Goal: Task Accomplishment & Management: Complete application form

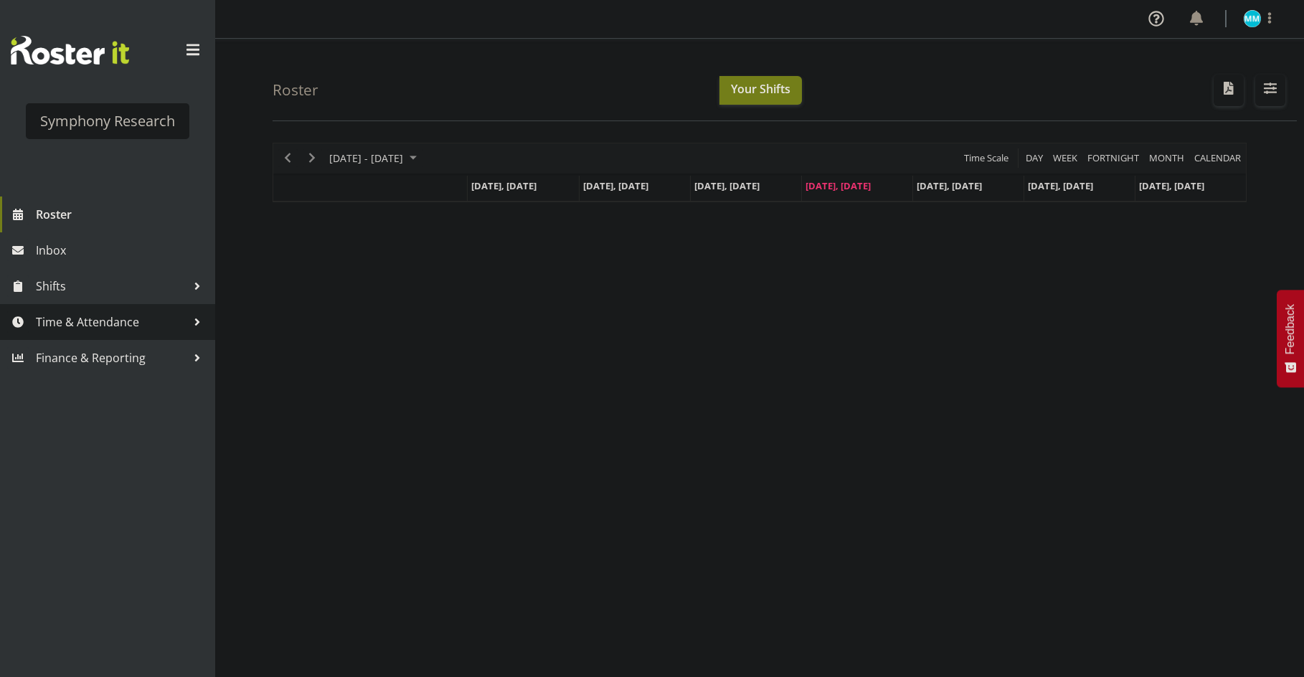
click at [148, 319] on span "Time & Attendance" at bounding box center [111, 322] width 151 height 22
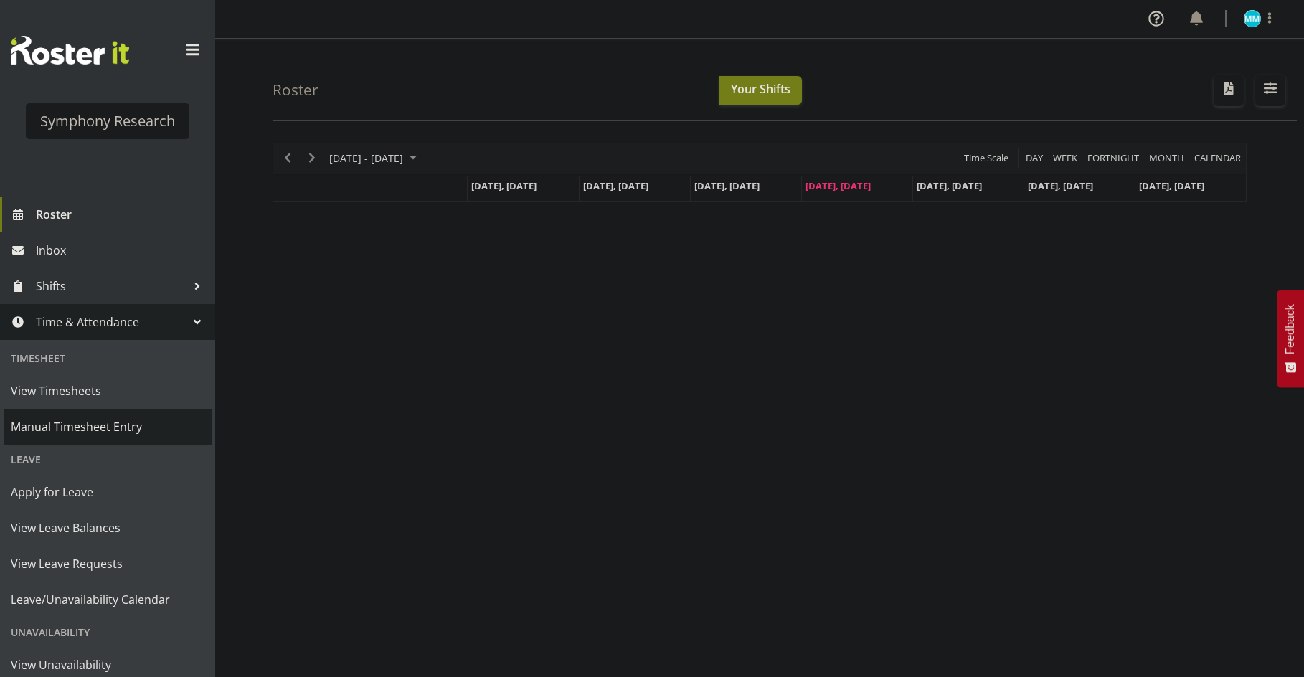
click at [60, 418] on span "Manual Timesheet Entry" at bounding box center [108, 427] width 194 height 22
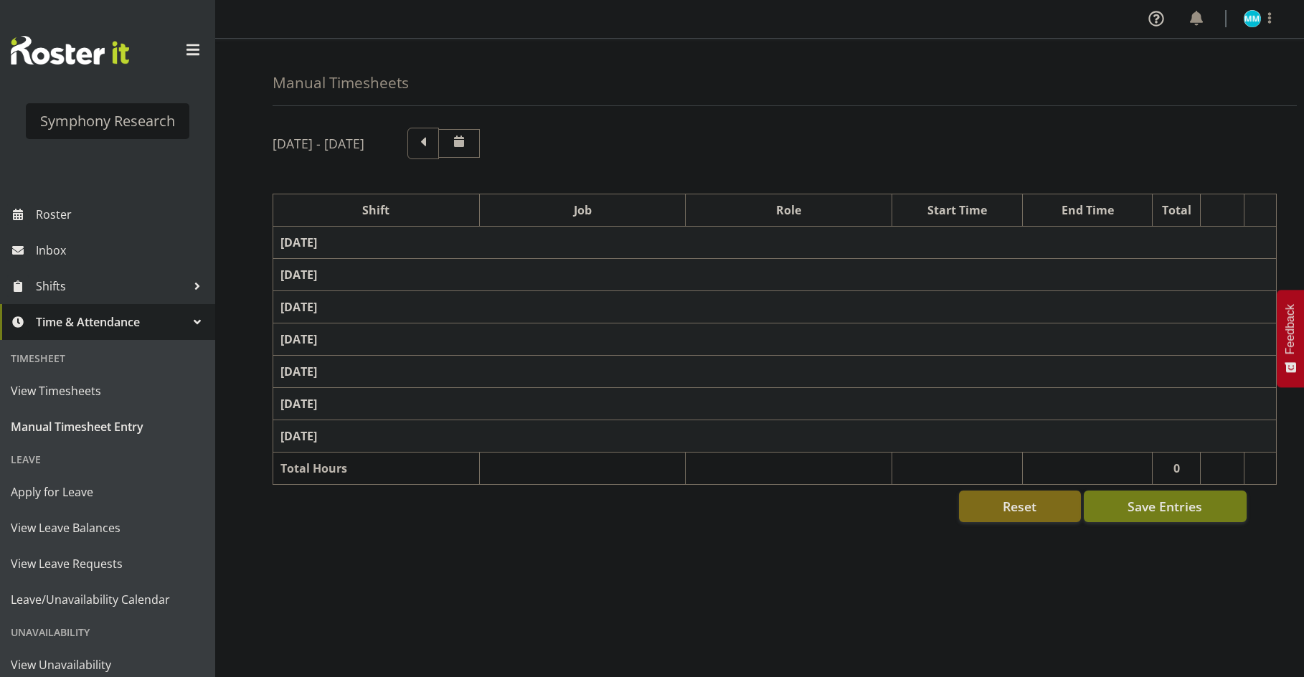
select select "57511"
select select "10499"
select select "47"
select select "57511"
select select "10499"
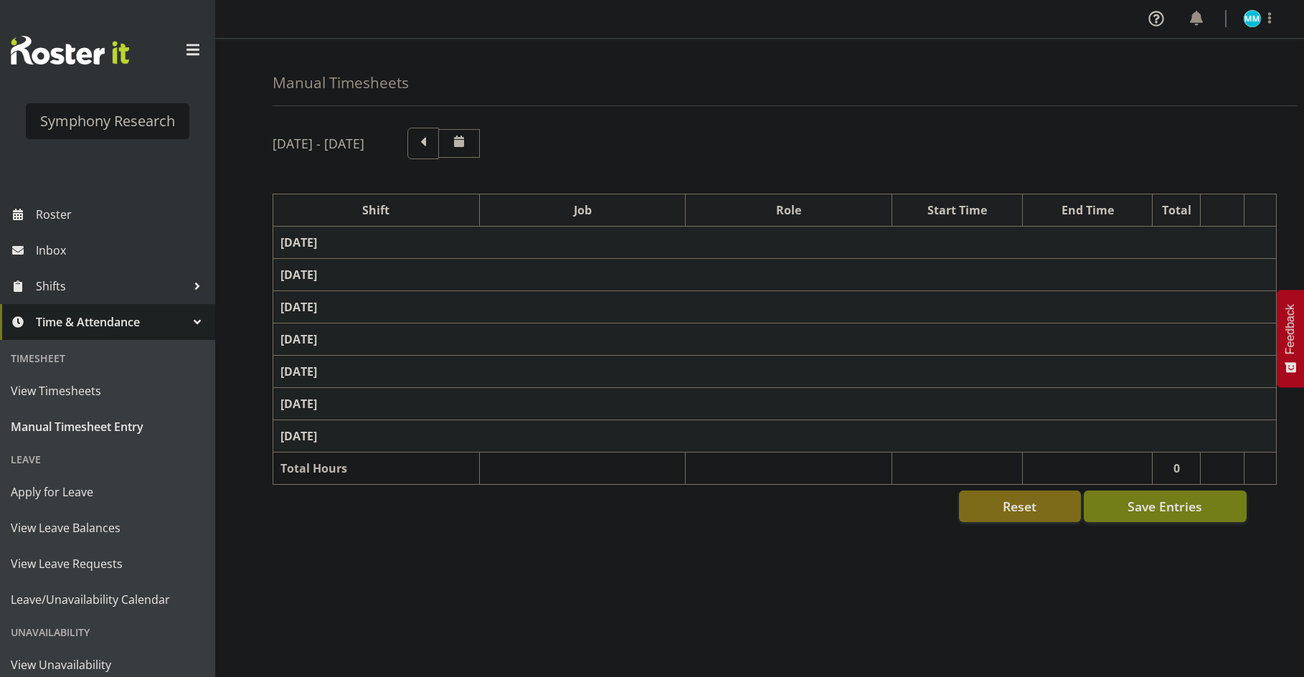
select select "47"
select select "57853"
select select "10536"
select select "47"
select select "57511"
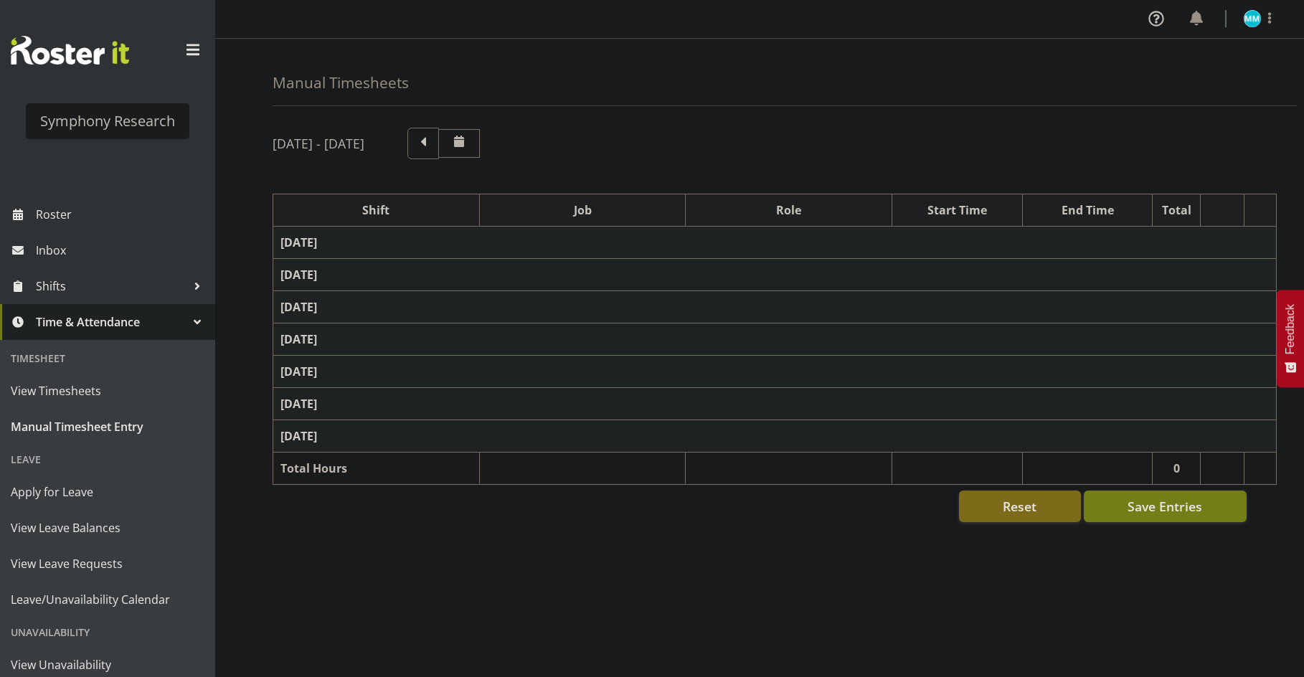
select select "10499"
select select "47"
select select "57853"
select select "10536"
select select "47"
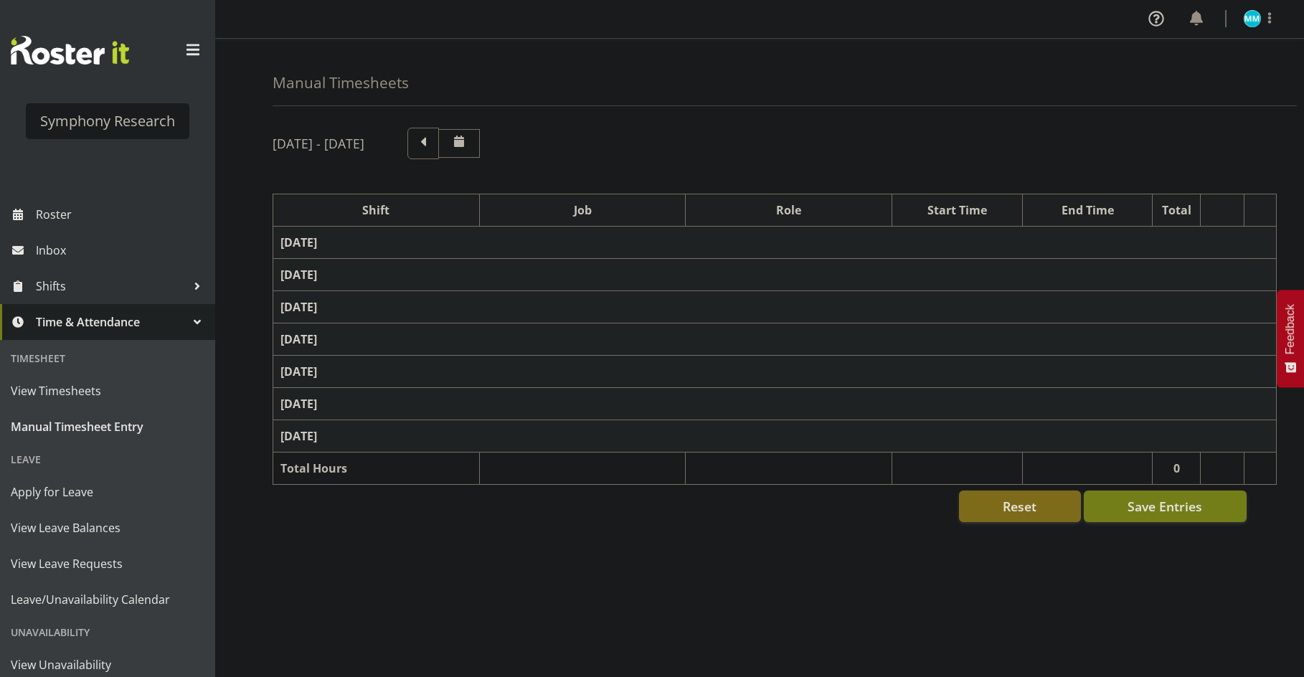
select select "57511"
select select "10499"
select select "47"
select select "57853"
select select "10536"
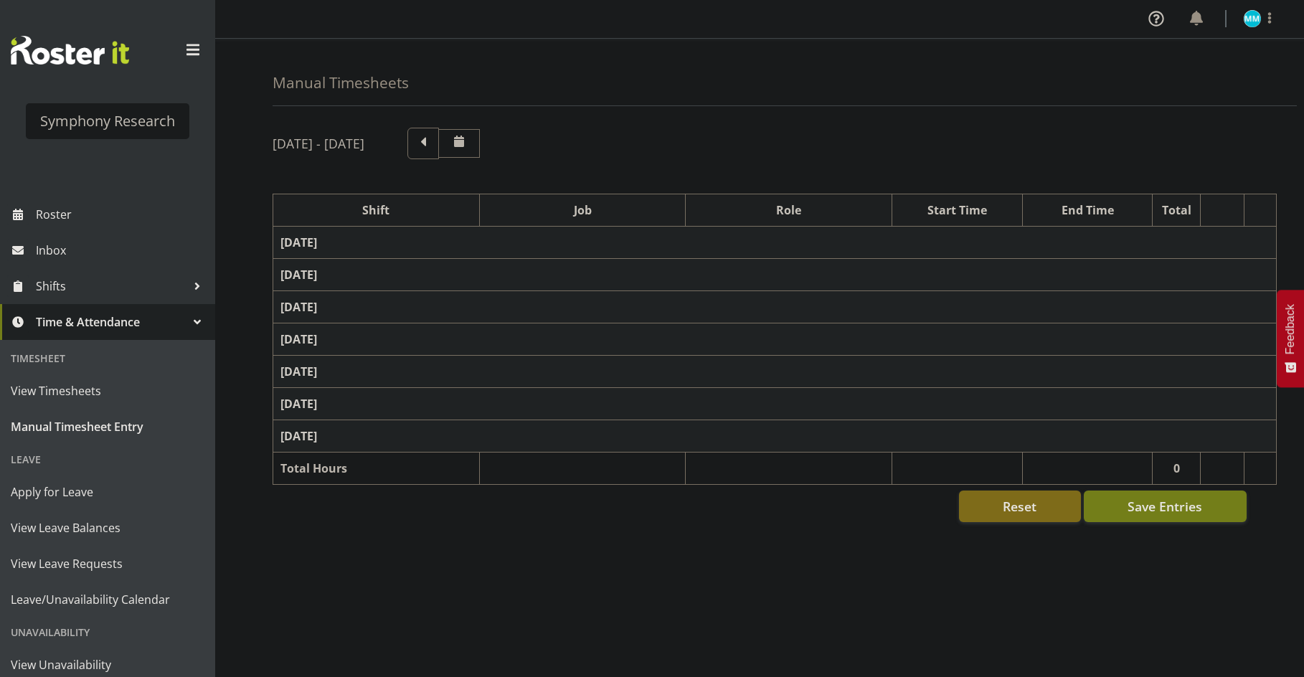
select select "47"
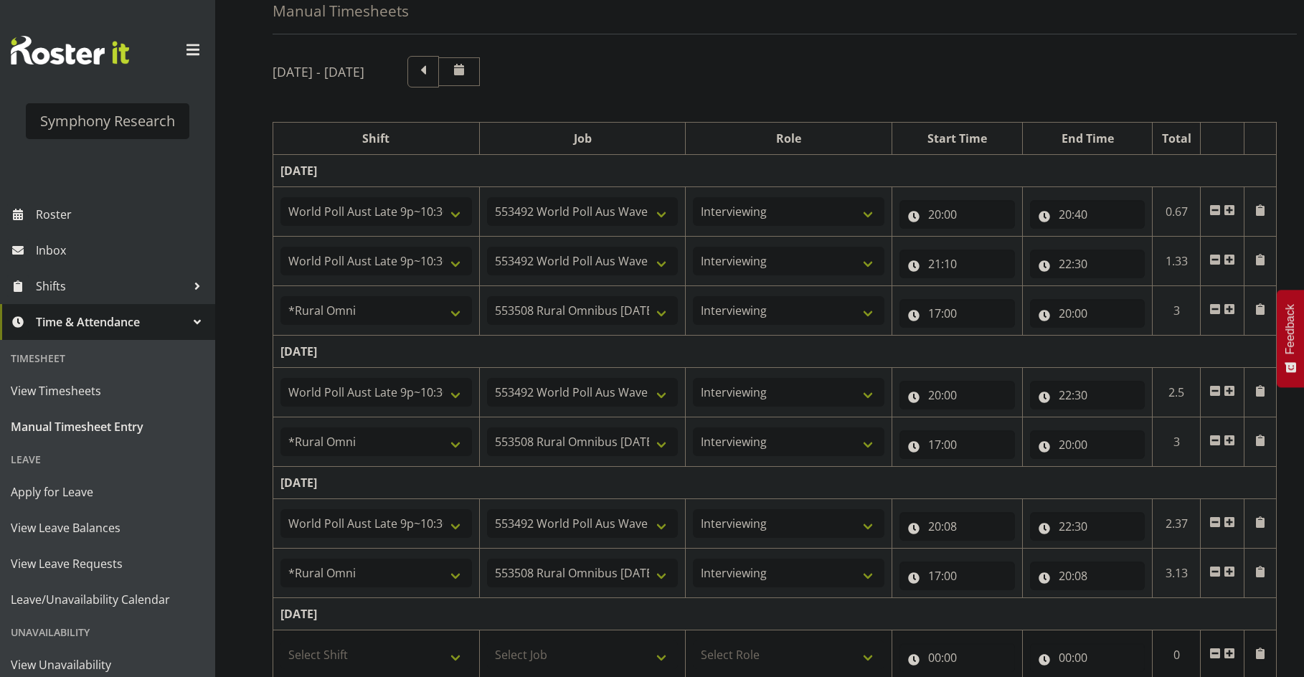
scroll to position [143, 0]
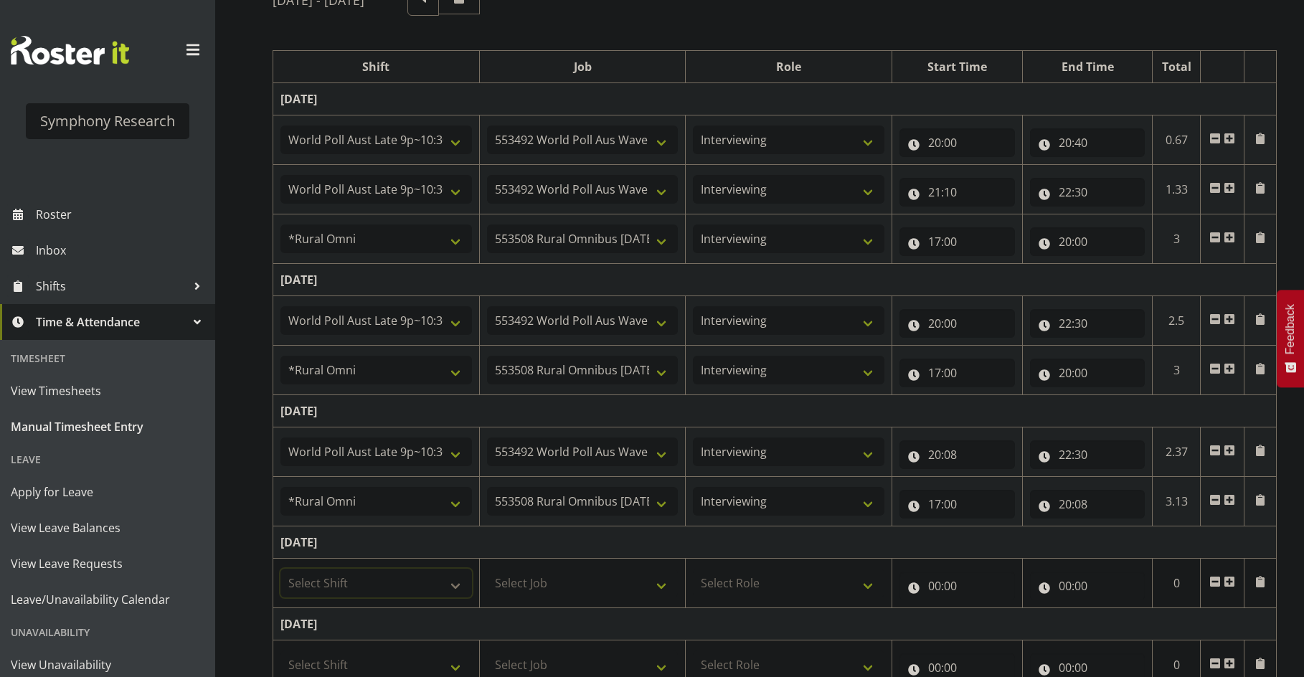
click at [399, 582] on select "Select Shift !!Weekend Residential (Roster IT Shift Label) *Business 9/10am ~ 4…" at bounding box center [375, 583] width 191 height 29
select select "41604"
click at [280, 569] on select "Select Shift !!Weekend Residential (Roster IT Shift Label) *Business 9/10am ~ 4…" at bounding box center [375, 583] width 191 height 29
click at [561, 584] on select "Select Job 550060 IF Admin 553492 World Poll Aus Wave 2 Main 2025 553493 World …" at bounding box center [582, 583] width 191 height 29
select select "10527"
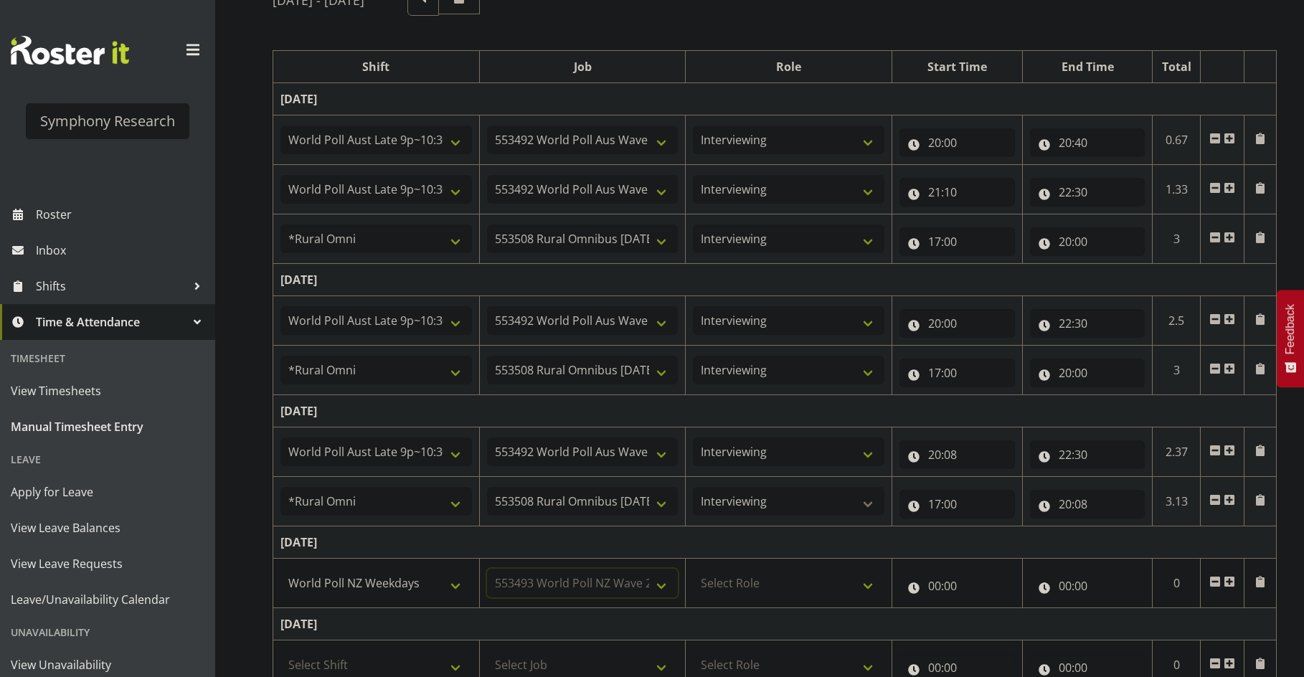
click at [487, 569] on select "Select Job 550060 IF Admin 553492 World Poll Aus Wave 2 Main 2025 553493 World …" at bounding box center [582, 583] width 191 height 29
click at [784, 590] on select "Select Role Briefing Interviewing" at bounding box center [788, 583] width 191 height 29
select select "47"
click at [693, 569] on select "Select Role Briefing Interviewing" at bounding box center [788, 583] width 191 height 29
click at [946, 589] on input "00:00" at bounding box center [956, 585] width 115 height 29
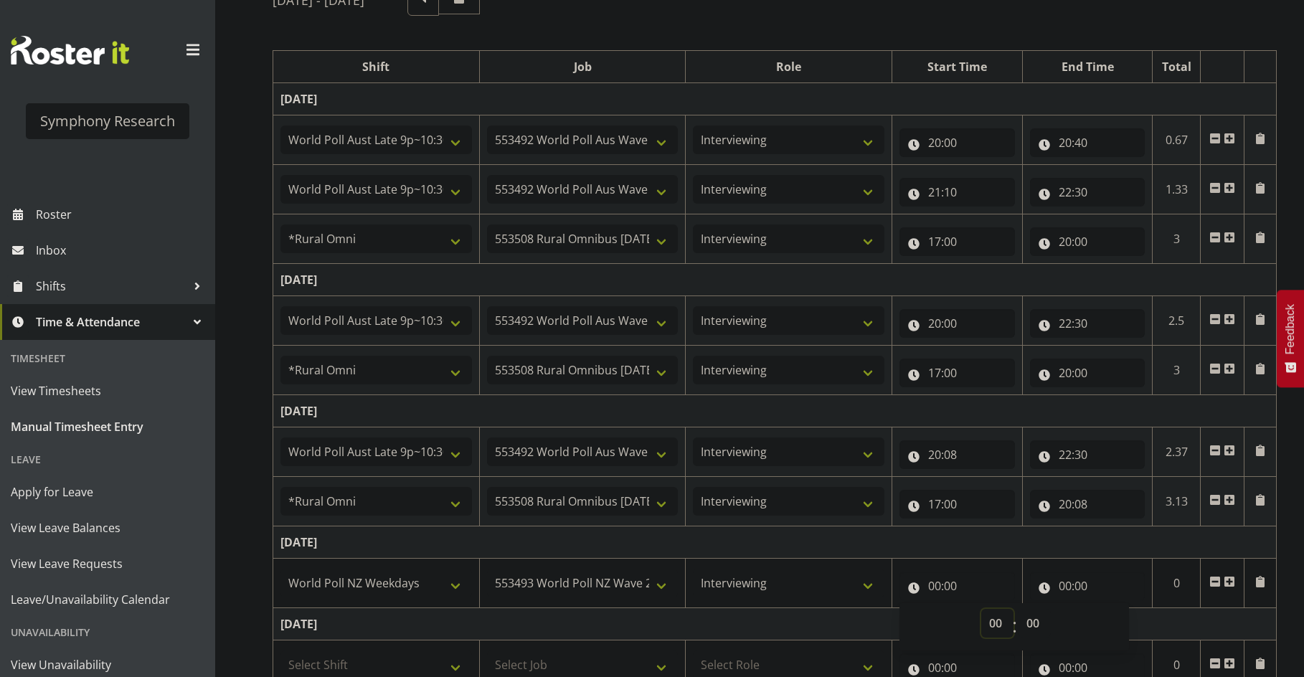
click at [999, 620] on select "00 01 02 03 04 05 06 07 08 09 10 11 12 13 14 15 16 17 18 19 20 21 22 23" at bounding box center [997, 623] width 32 height 29
select select "17"
click at [981, 609] on select "00 01 02 03 04 05 06 07 08 09 10 11 12 13 14 15 16 17 18 19 20 21 22 23" at bounding box center [997, 623] width 32 height 29
type input "17:00"
click at [1050, 583] on input "00:00" at bounding box center [1087, 585] width 115 height 29
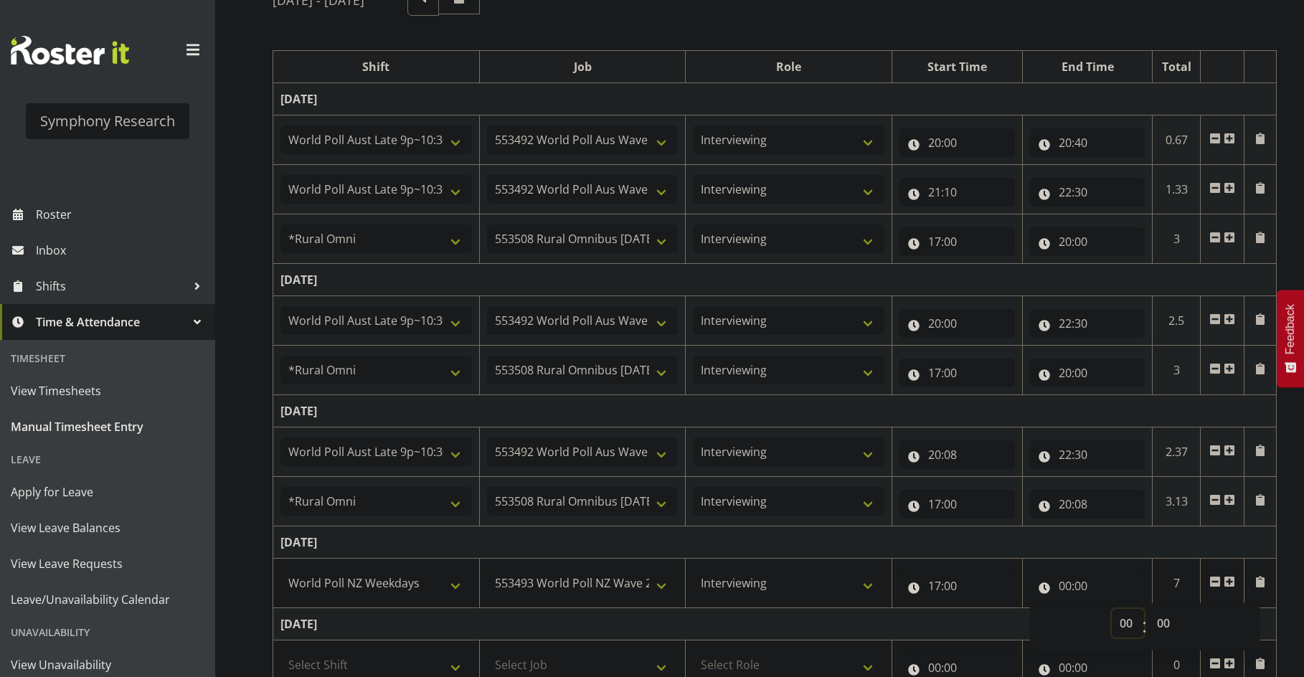
drag, startPoint x: 1112, startPoint y: 615, endPoint x: 1112, endPoint y: 622, distance: 7.9
click at [1112, 620] on select "00 01 02 03 04 05 06 07 08 09 10 11 12 13 14 15 16 17 18 19 20 21 22 23" at bounding box center [1127, 623] width 32 height 29
select select "20"
click at [1111, 609] on select "00 01 02 03 04 05 06 07 08 09 10 11 12 13 14 15 16 17 18 19 20 21 22 23" at bounding box center [1127, 623] width 32 height 29
type input "20:00"
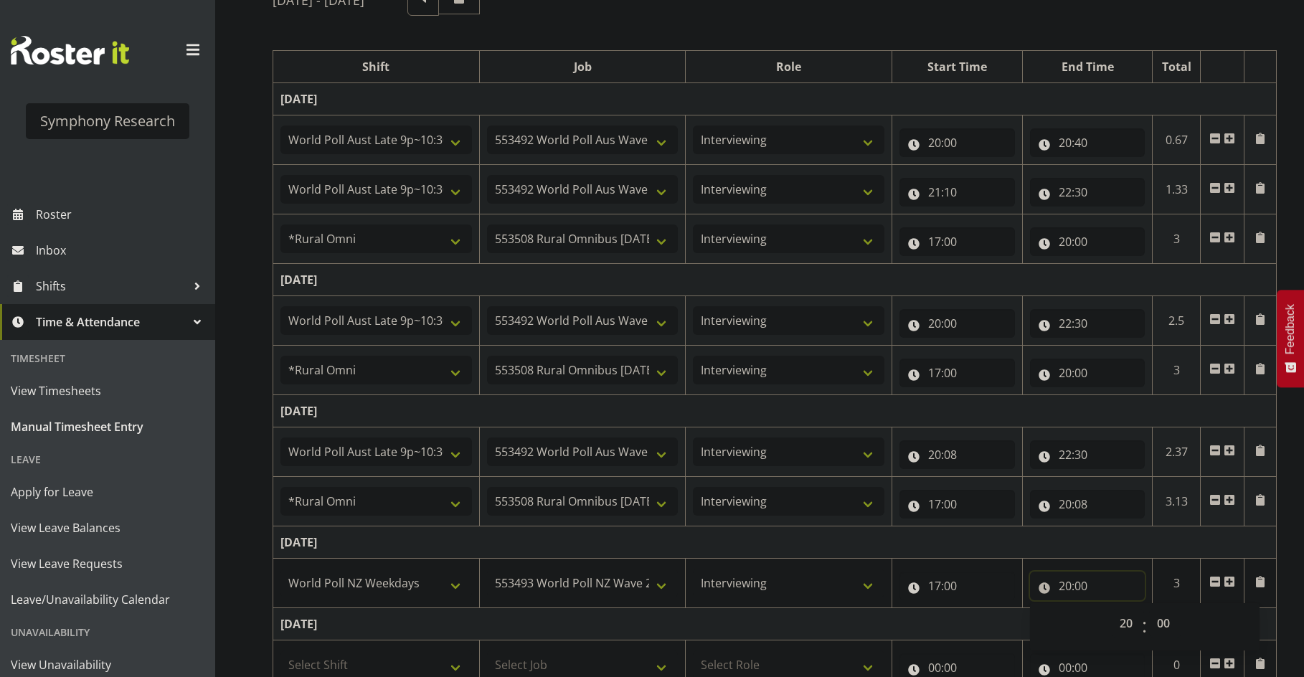
click at [1080, 582] on input "20:00" at bounding box center [1087, 585] width 115 height 29
click at [1093, 594] on input "20:00" at bounding box center [1087, 585] width 115 height 29
click at [1163, 622] on select "00 01 02 03 04 05 06 07 08 09 10 11 12 13 14 15 16 17 18 19 20 21 22 23 24 25 2…" at bounding box center [1165, 623] width 32 height 29
select select "6"
click at [1149, 609] on select "00 01 02 03 04 05 06 07 08 09 10 11 12 13 14 15 16 17 18 19 20 21 22 23 24 25 2…" at bounding box center [1165, 623] width 32 height 29
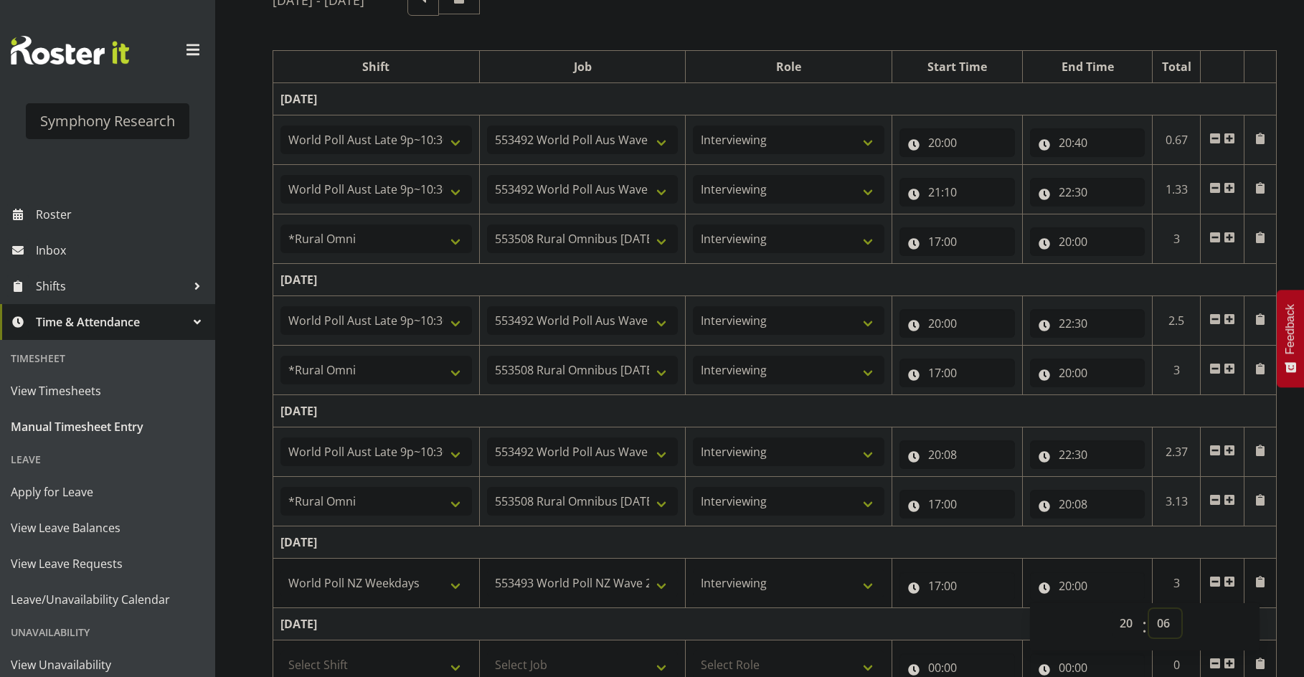
type input "20:06"
click at [1160, 536] on td "[DATE]" at bounding box center [774, 542] width 1003 height 32
click at [1228, 582] on span at bounding box center [1228, 581] width 11 height 11
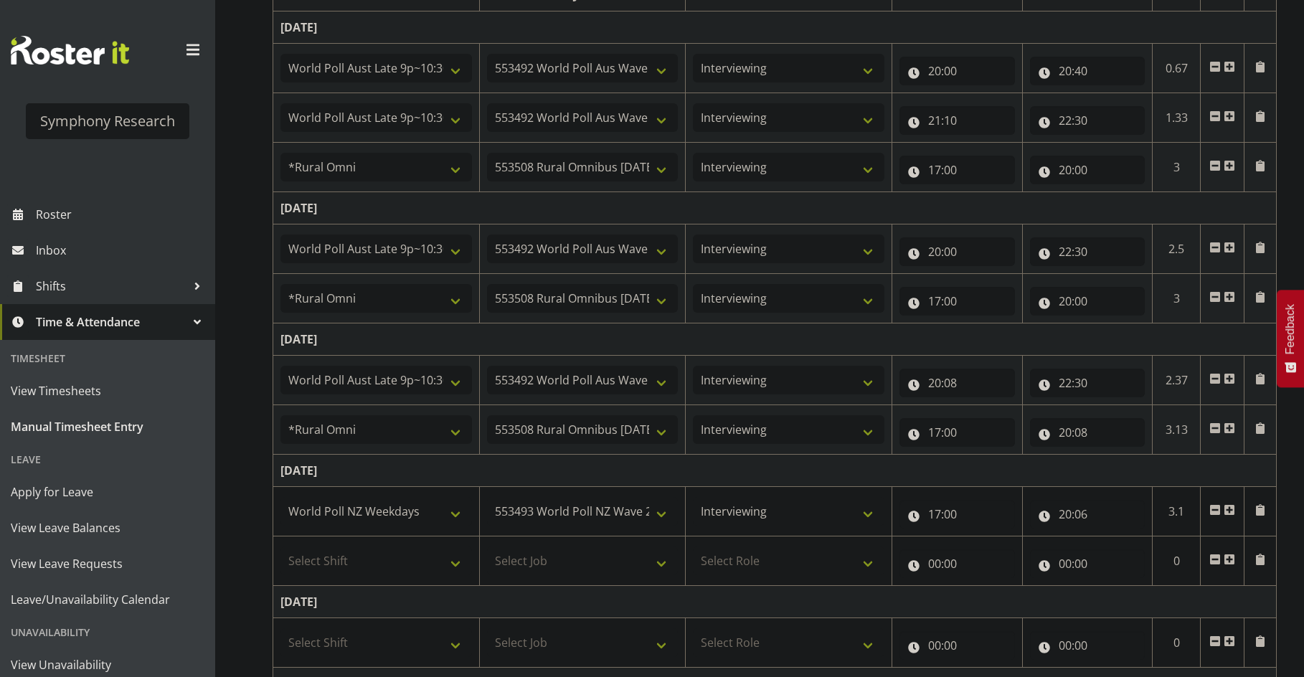
scroll to position [287, 0]
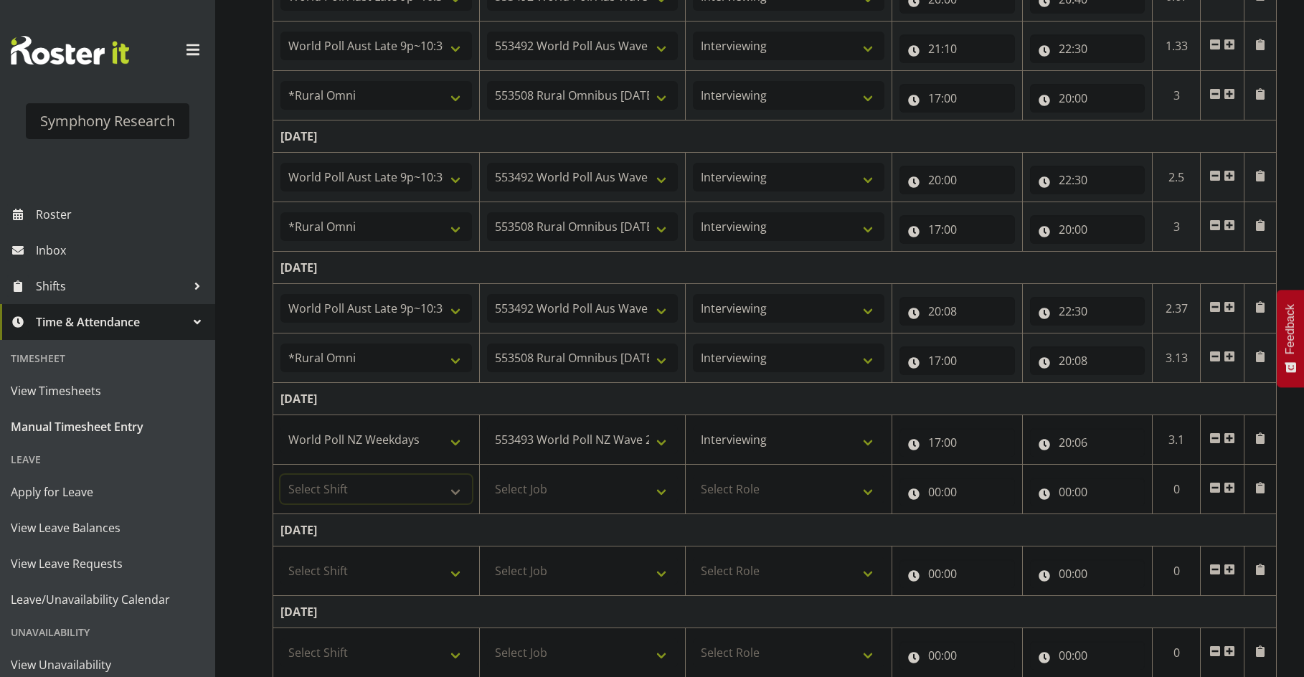
click at [385, 498] on select "Select Shift !!Weekend Residential (Roster IT Shift Label) *Business 9/10am ~ 4…" at bounding box center [375, 489] width 191 height 29
click at [280, 475] on select "Select Shift !!Weekend Residential (Roster IT Shift Label) *Business 9/10am ~ 4…" at bounding box center [375, 489] width 191 height 29
click at [403, 495] on select "!!Weekend Residential (Roster IT Shift Label) *Business 9/10am ~ 4:30pm *Busine…" at bounding box center [375, 489] width 191 height 29
click at [597, 397] on td "[DATE]" at bounding box center [774, 399] width 1003 height 32
click at [440, 502] on select "!!Weekend Residential (Roster IT Shift Label) *Business 9/10am ~ 4:30pm *Busine…" at bounding box center [375, 489] width 191 height 29
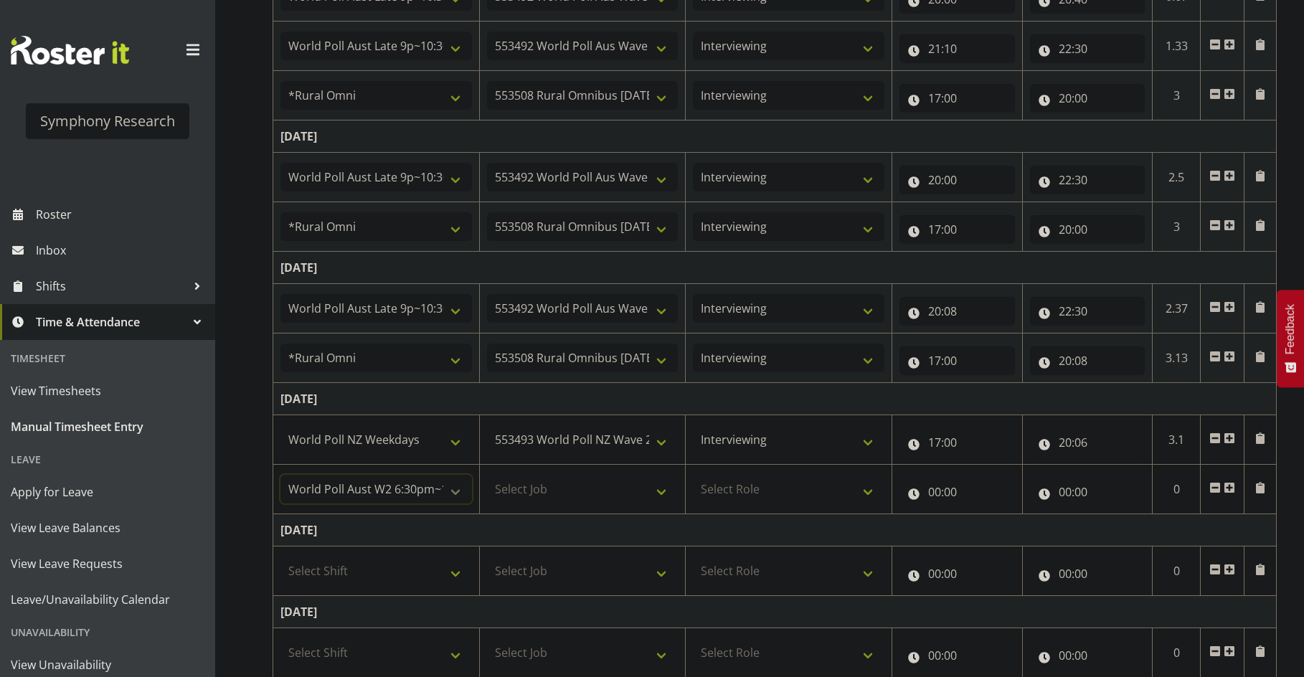
select select "57511"
click at [280, 475] on select "!!Weekend Residential (Roster IT Shift Label) *Business 9/10am ~ 4:30pm *Busine…" at bounding box center [375, 489] width 191 height 29
click at [557, 495] on select "Select Job 550060 IF Admin 553492 World Poll Aus Wave 2 Main 2025 553493 World …" at bounding box center [582, 489] width 191 height 29
select select "10499"
click at [487, 475] on select "Select Job 550060 IF Admin 553492 World Poll Aus Wave 2 Main 2025 553493 World …" at bounding box center [582, 489] width 191 height 29
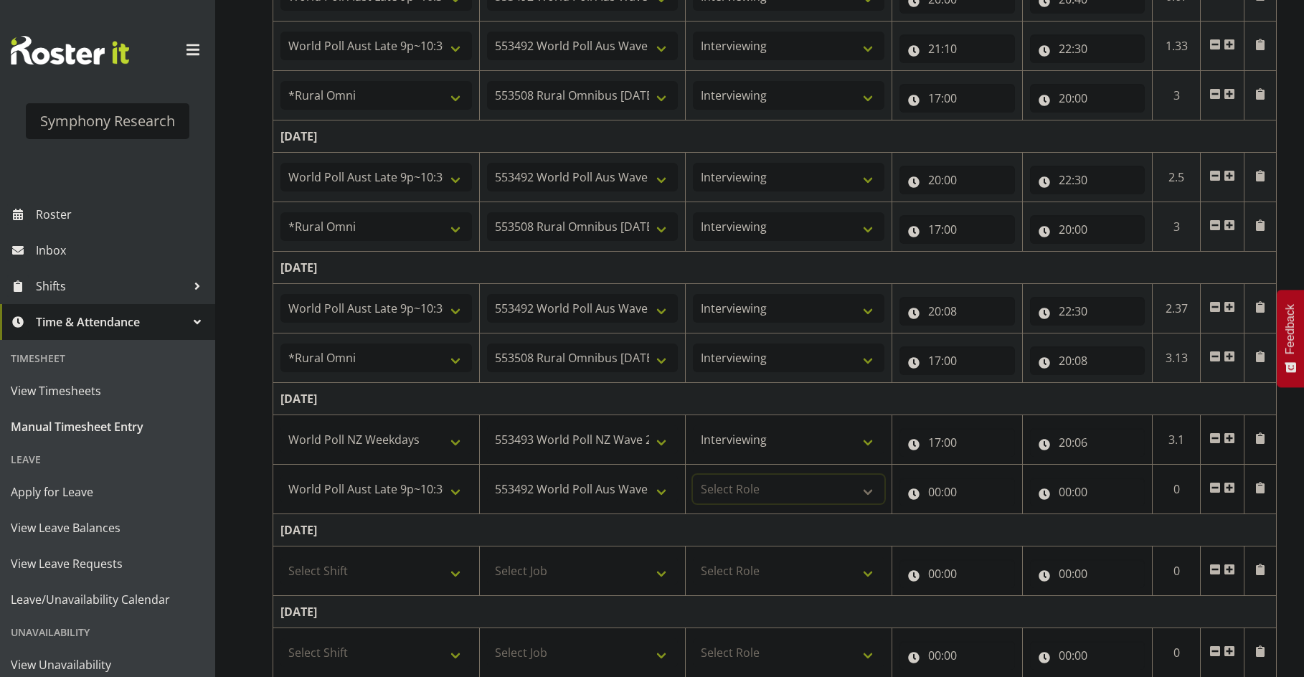
click at [752, 479] on select "Select Role Briefing Interviewing" at bounding box center [788, 489] width 191 height 29
select select "47"
click at [693, 475] on select "Select Role Briefing Interviewing" at bounding box center [788, 489] width 191 height 29
click at [929, 484] on input "00:00" at bounding box center [956, 492] width 115 height 29
drag, startPoint x: 994, startPoint y: 526, endPoint x: 994, endPoint y: 536, distance: 10.0
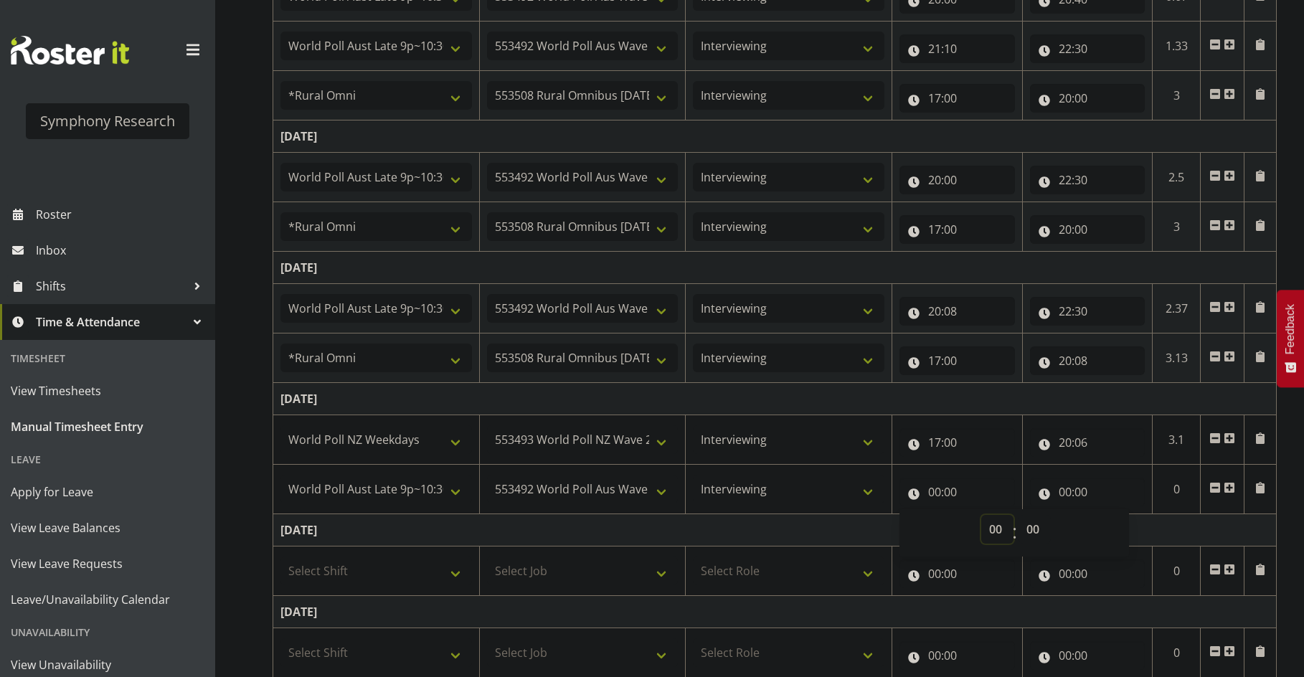
click at [994, 530] on select "00 01 02 03 04 05 06 07 08 09 10 11 12 13 14 15 16 17 18 19 20 21 22 23" at bounding box center [997, 529] width 32 height 29
select select "20"
click at [981, 515] on select "00 01 02 03 04 05 06 07 08 09 10 11 12 13 14 15 16 17 18 19 20 21 22 23" at bounding box center [997, 529] width 32 height 29
type input "20:00"
click at [1030, 526] on select "00 01 02 03 04 05 06 07 08 09 10 11 12 13 14 15 16 17 18 19 20 21 22 23 24 25 2…" at bounding box center [1034, 529] width 32 height 29
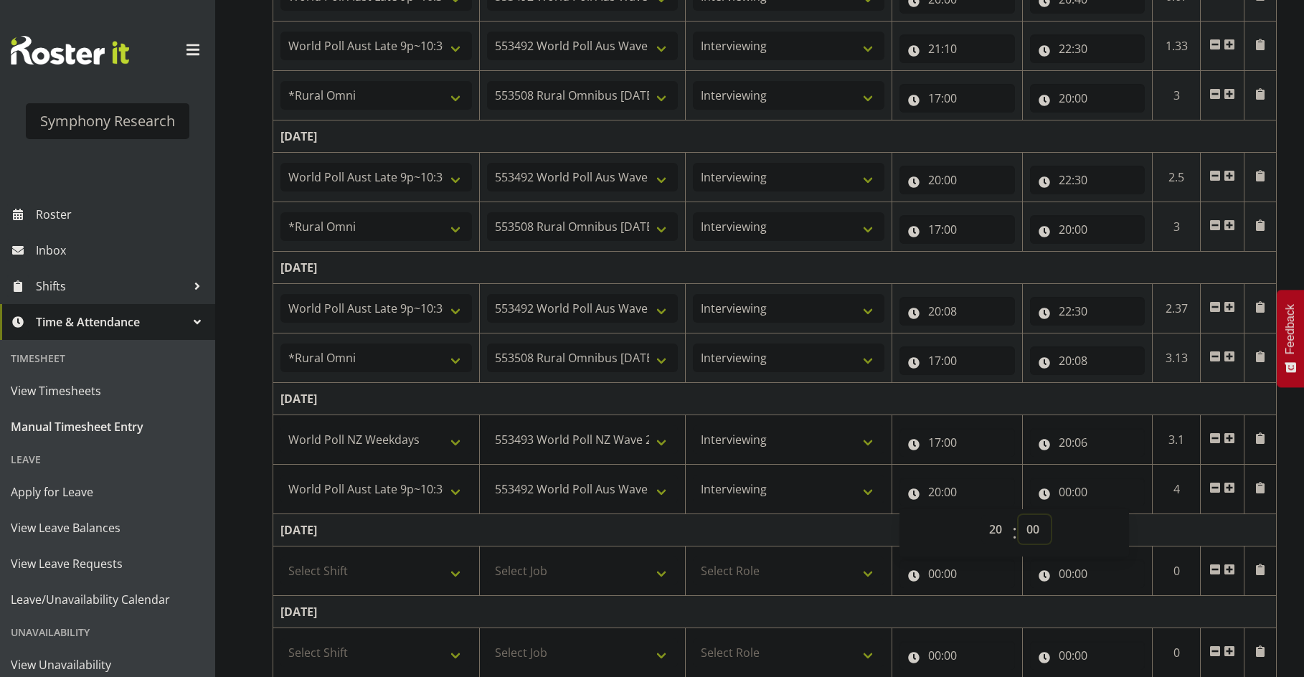
select select "6"
click at [1018, 515] on select "00 01 02 03 04 05 06 07 08 09 10 11 12 13 14 15 16 17 18 19 20 21 22 23 24 25 2…" at bounding box center [1034, 529] width 32 height 29
type input "20:06"
click at [1064, 489] on input "00:00" at bounding box center [1087, 492] width 115 height 29
click at [1123, 525] on select "00 01 02 03 04 05 06 07 08 09 10 11 12 13 14 15 16 17 18 19 20 21 22 23" at bounding box center [1127, 529] width 32 height 29
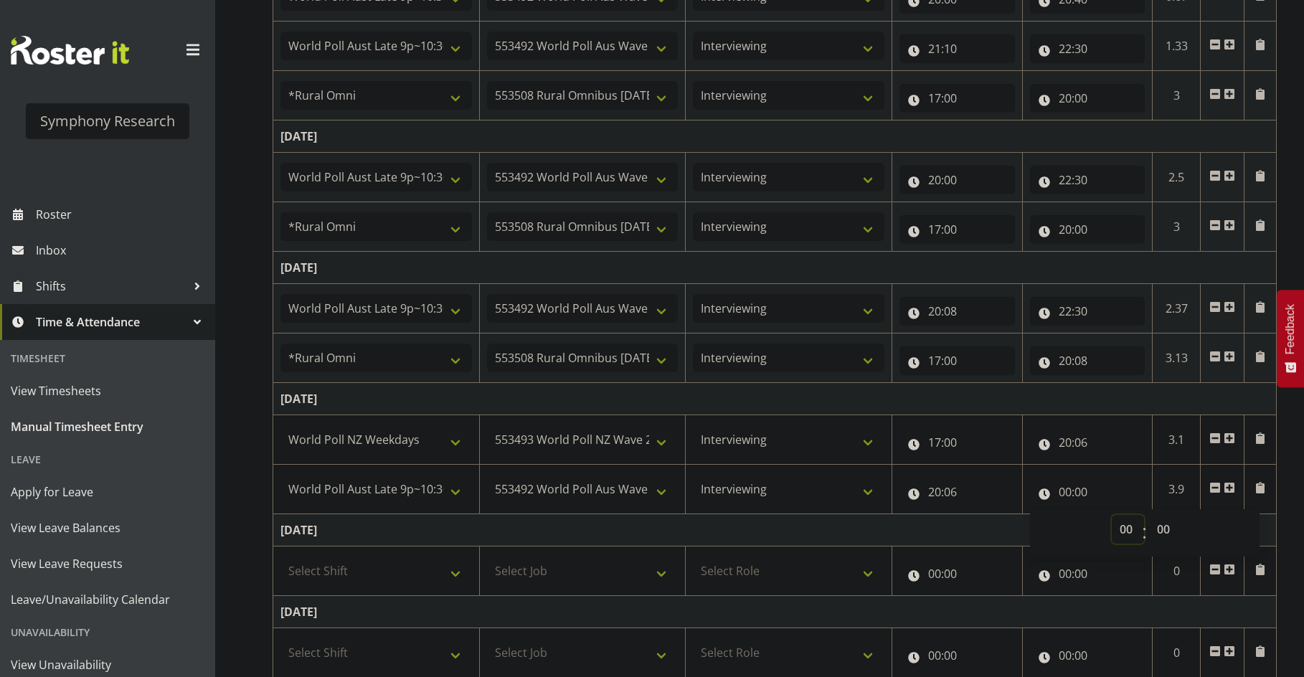
select select "22"
click at [1111, 515] on select "00 01 02 03 04 05 06 07 08 09 10 11 12 13 14 15 16 17 18 19 20 21 22 23" at bounding box center [1127, 529] width 32 height 29
type input "22:00"
click at [1075, 485] on input "22:00" at bounding box center [1087, 492] width 115 height 29
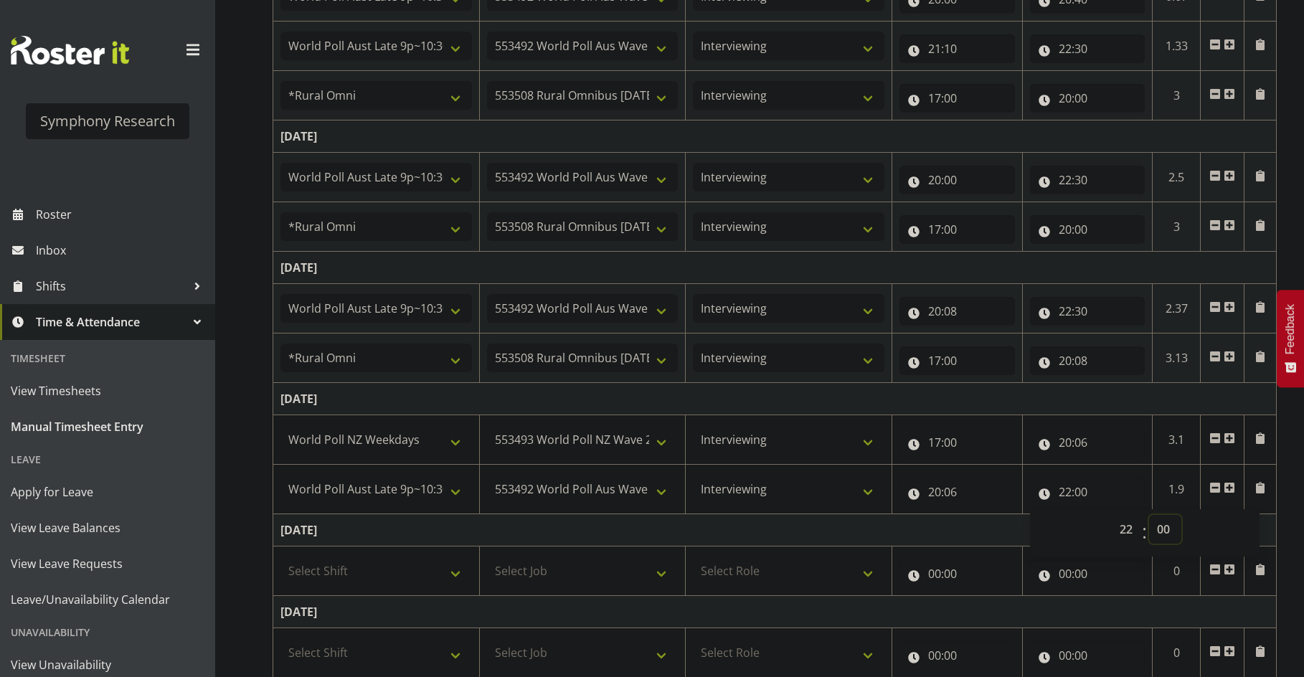
click at [1155, 532] on select "00 01 02 03 04 05 06 07 08 09 10 11 12 13 14 15 16 17 18 19 20 21 22 23 24 25 2…" at bounding box center [1165, 529] width 32 height 29
select select "30"
click at [1149, 515] on select "00 01 02 03 04 05 06 07 08 09 10 11 12 13 14 15 16 17 18 19 20 21 22 23 24 25 2…" at bounding box center [1165, 529] width 32 height 29
type input "22:30"
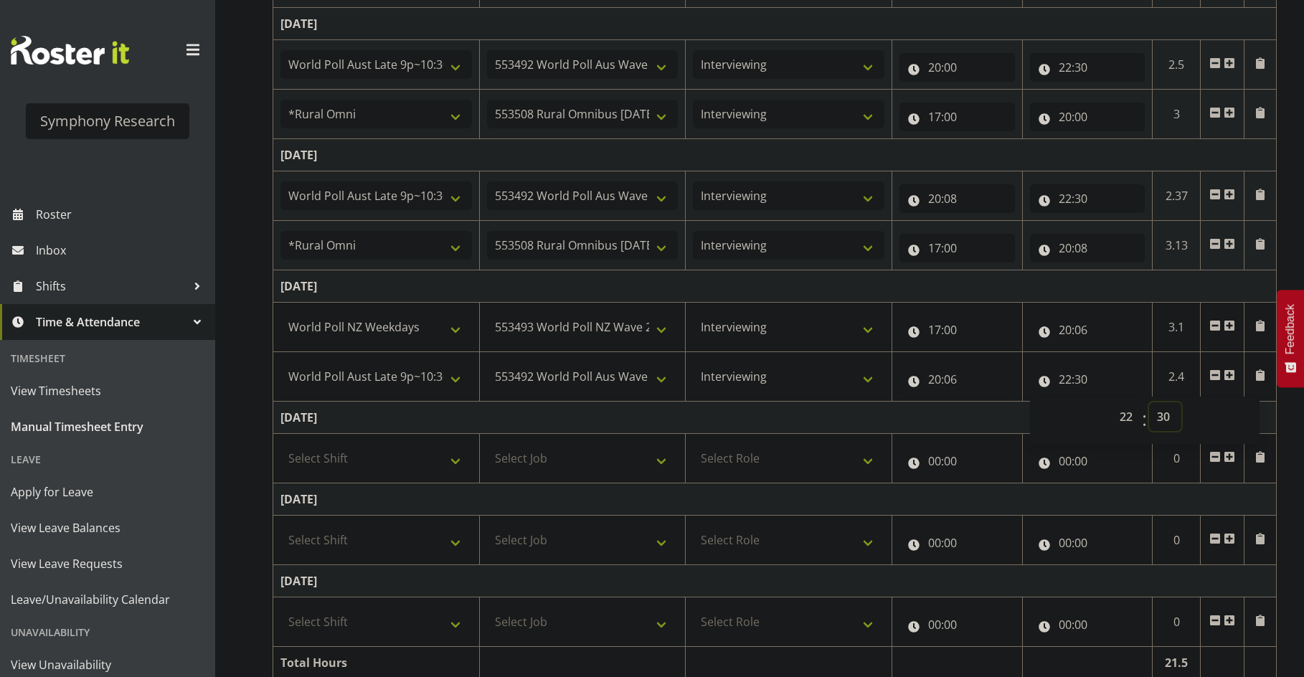
scroll to position [460, 0]
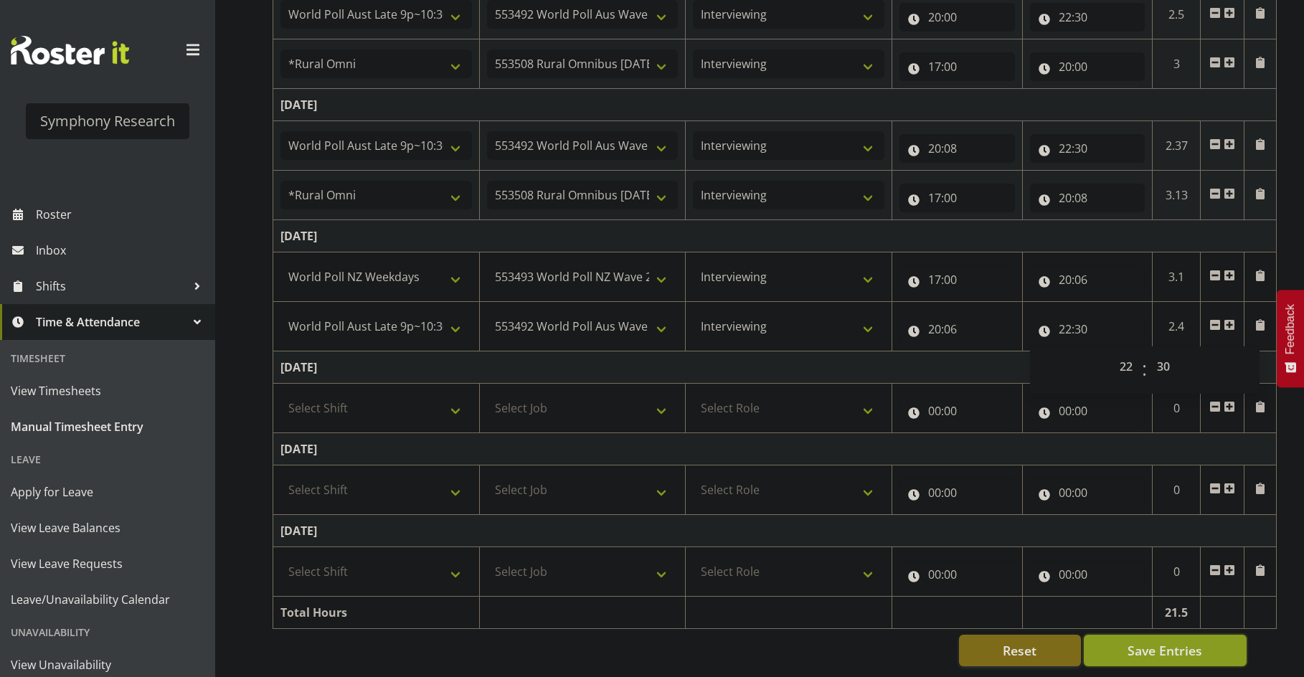
drag, startPoint x: 1166, startPoint y: 632, endPoint x: 1166, endPoint y: 640, distance: 7.9
click at [1166, 641] on span "Save Entries" at bounding box center [1164, 650] width 75 height 19
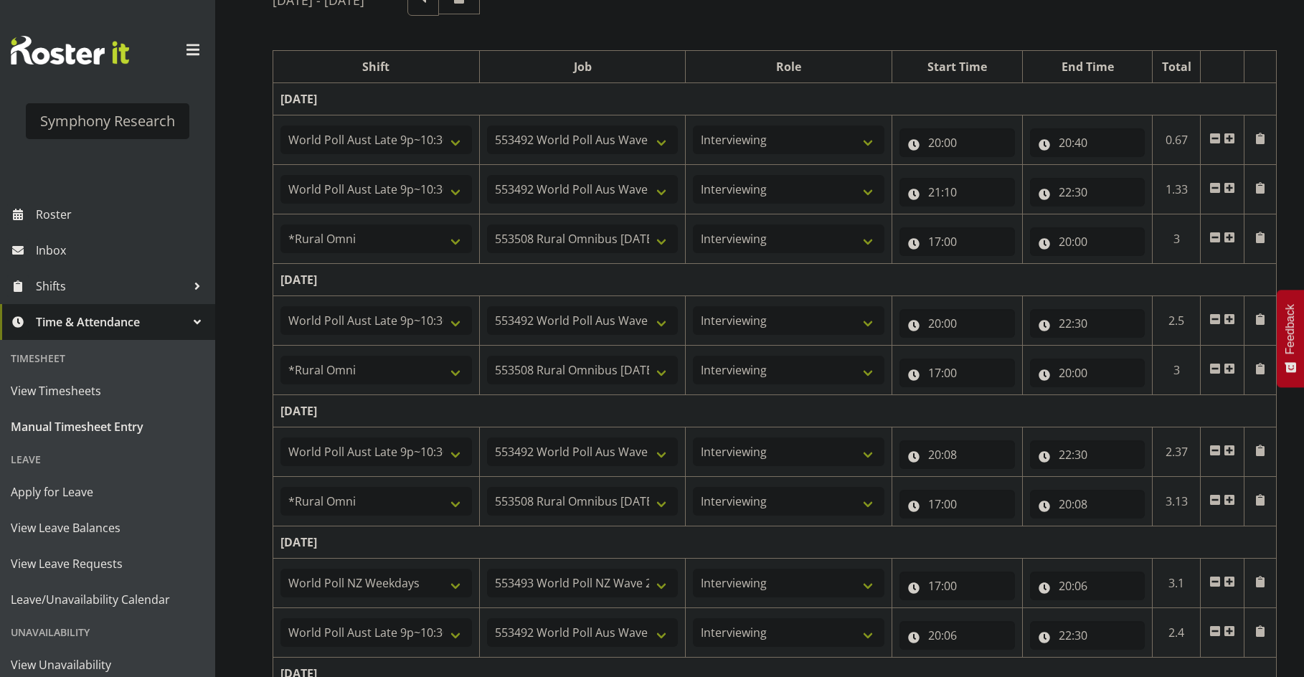
scroll to position [359, 0]
